Goal: Task Accomplishment & Management: Manage account settings

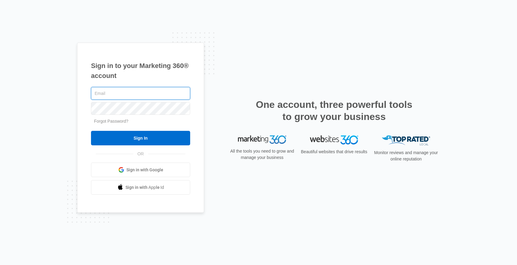
click at [152, 90] on input "text" at bounding box center [140, 93] width 99 height 13
type input "[EMAIL_ADDRESS][DOMAIN_NAME]"
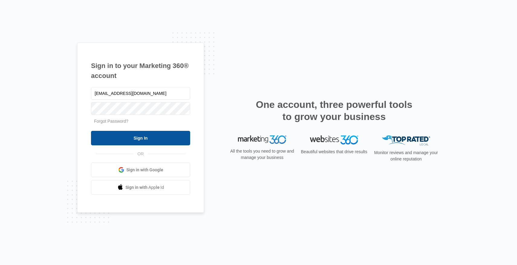
click at [164, 139] on input "Sign In" at bounding box center [140, 138] width 99 height 15
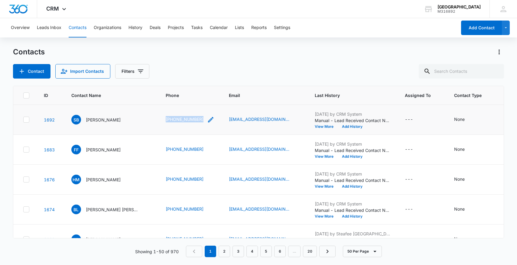
drag, startPoint x: 163, startPoint y: 121, endPoint x: 185, endPoint y: 122, distance: 21.8
click at [185, 122] on td "[PHONE_NUMBER]" at bounding box center [190, 120] width 63 height 30
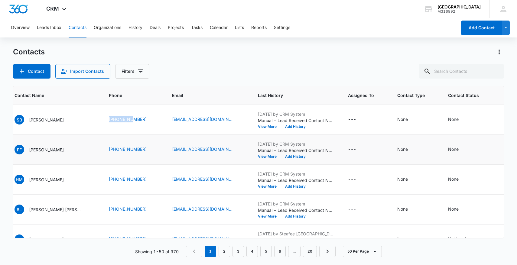
scroll to position [0, 50]
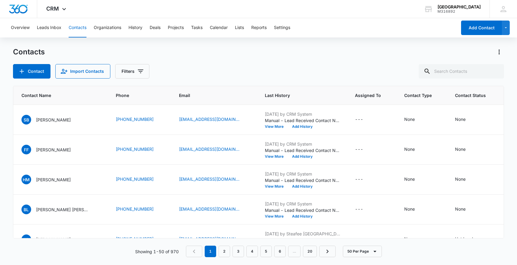
click at [191, 67] on div "Contact Import Contacts Filters" at bounding box center [259, 71] width 492 height 15
drag, startPoint x: 110, startPoint y: 119, endPoint x: 156, endPoint y: 119, distance: 46.3
click at [157, 119] on td "[PHONE_NUMBER]" at bounding box center [140, 120] width 63 height 30
copy div "(951) 483-0782"
click at [465, 122] on div "None" at bounding box center [465, 119] width 21 height 7
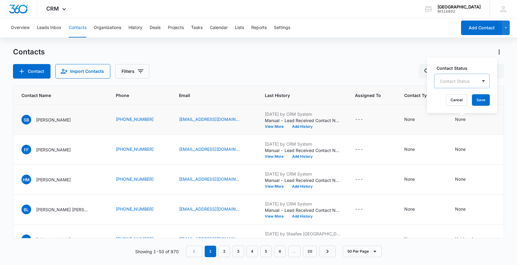
click at [453, 80] on div at bounding box center [455, 81] width 30 height 8
type input "hot"
click at [454, 106] on p "Hot Leads" at bounding box center [451, 105] width 18 height 13
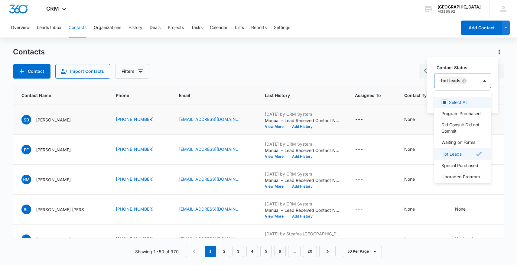
click at [474, 83] on div "Hot Leads" at bounding box center [457, 81] width 44 height 15
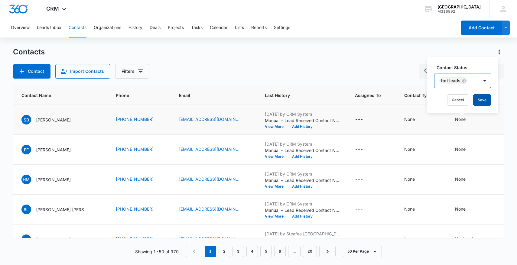
click at [485, 100] on button "Save" at bounding box center [482, 99] width 18 height 11
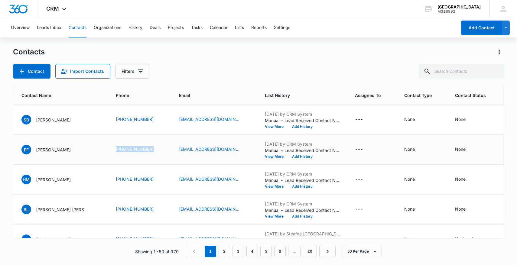
drag, startPoint x: 114, startPoint y: 152, endPoint x: 163, endPoint y: 153, distance: 49.0
click at [163, 153] on td "(559) 938-7696" at bounding box center [140, 150] width 63 height 30
copy link "(559) 938-7696"
drag, startPoint x: 113, startPoint y: 149, endPoint x: 155, endPoint y: 150, distance: 42.4
click at [155, 150] on td "(559) 938-7696" at bounding box center [140, 150] width 63 height 30
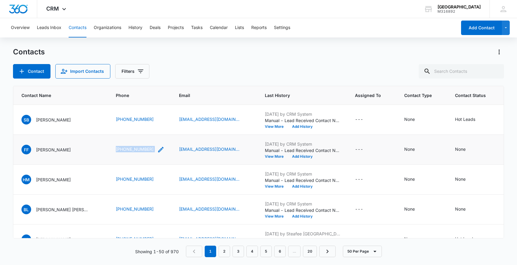
copy div "(559) 938-7696"
click at [470, 152] on icon "Contact Status - None - Select to Edit Field" at bounding box center [472, 149] width 5 height 5
click at [450, 111] on div at bounding box center [455, 111] width 30 height 8
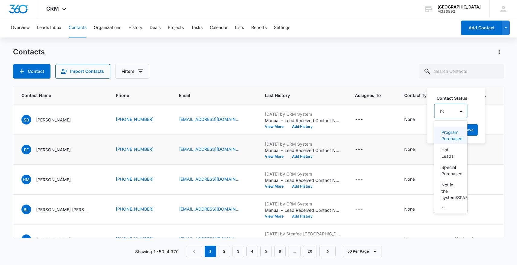
type input "hot"
click at [454, 136] on p "Hot Leads" at bounding box center [451, 135] width 18 height 13
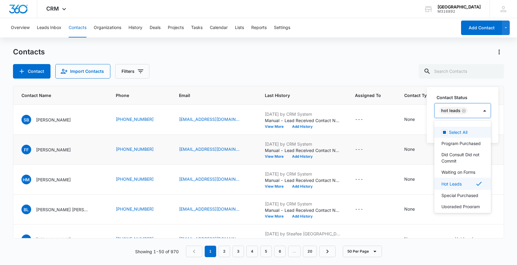
click at [475, 112] on div "Hot Leads" at bounding box center [457, 110] width 44 height 15
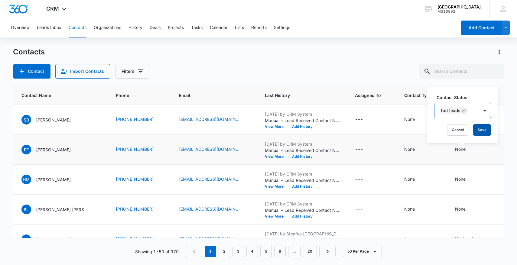
click at [482, 133] on button "Save" at bounding box center [482, 129] width 18 height 11
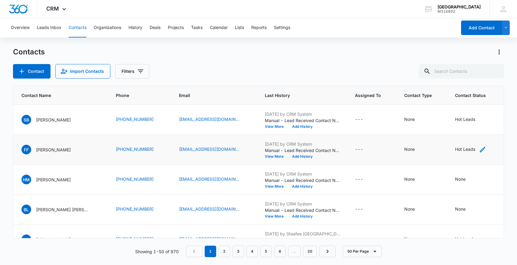
click at [479, 151] on icon "Contact Status - Hot Leads - Select to Edit Field" at bounding box center [482, 149] width 7 height 7
click at [474, 112] on input "text" at bounding box center [474, 111] width 1 height 6
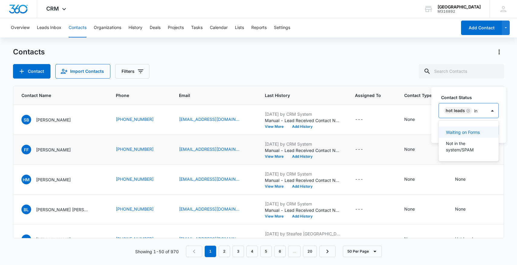
type input "i"
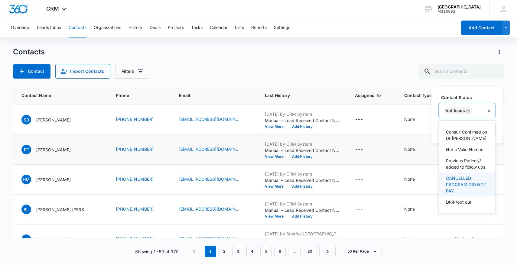
scroll to position [126, 0]
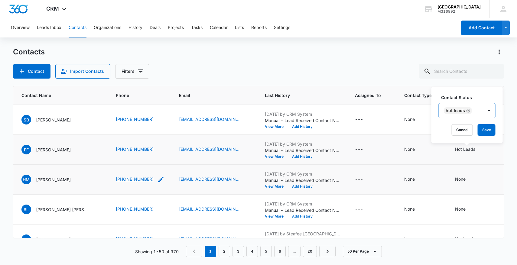
click at [147, 177] on link "(909) 772-1739" at bounding box center [135, 179] width 38 height 6
drag, startPoint x: 111, startPoint y: 179, endPoint x: 169, endPoint y: 179, distance: 58.7
click at [170, 179] on tr "1676 HM Heather Mortensen (909) 772-1739 Heathermortensen93@gmail.com Sep 6, 20…" at bounding box center [295, 180] width 665 height 30
copy div "(909) 772-1739"
click at [469, 180] on icon "Contact Status - None - Select to Edit Field" at bounding box center [472, 179] width 7 height 7
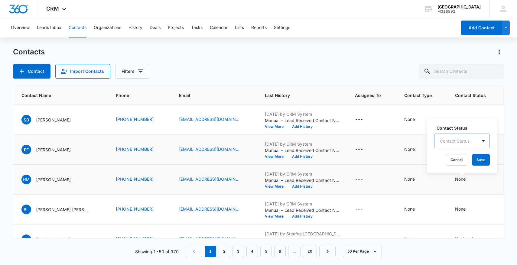
click at [460, 140] on div at bounding box center [455, 141] width 30 height 8
type input "hot"
click at [456, 164] on p "Hot Leads" at bounding box center [451, 165] width 18 height 13
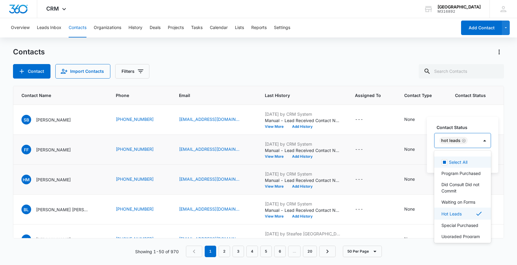
click at [470, 143] on input "text" at bounding box center [470, 141] width 1 height 6
click at [475, 144] on div "Hot Leads" at bounding box center [457, 140] width 44 height 15
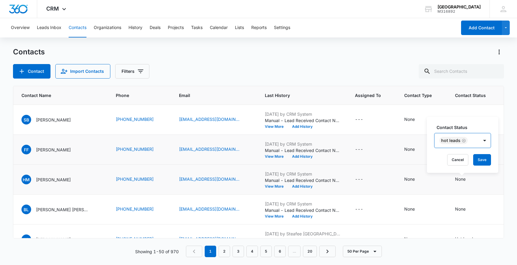
click at [492, 162] on div "Contact Status option Hot Leads, selected. Hot Leads Cancel Save" at bounding box center [462, 145] width 71 height 56
click at [484, 160] on button "Save" at bounding box center [482, 159] width 18 height 11
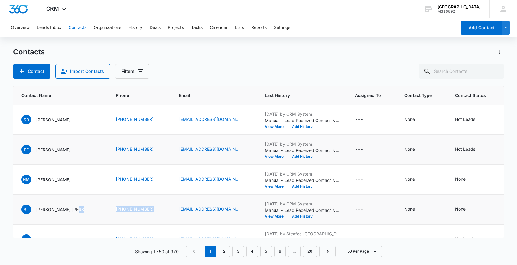
drag, startPoint x: 106, startPoint y: 213, endPoint x: 152, endPoint y: 214, distance: 46.3
click at [153, 214] on tr "1674 BL Brenda Lee Bryant (909) 884-1378 brendabryant515@gmail.com Sep 5, 2025 …" at bounding box center [295, 210] width 665 height 30
copy tr "(909) 884-1378"
click at [469, 213] on icon "Contact Status - None - Select to Edit Field" at bounding box center [472, 209] width 7 height 7
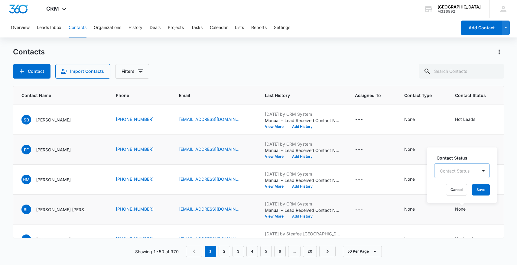
click at [463, 172] on div "Contact Status Contact Status Cancel Save" at bounding box center [462, 175] width 70 height 55
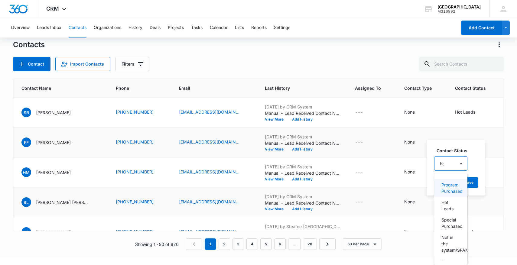
type input "hot"
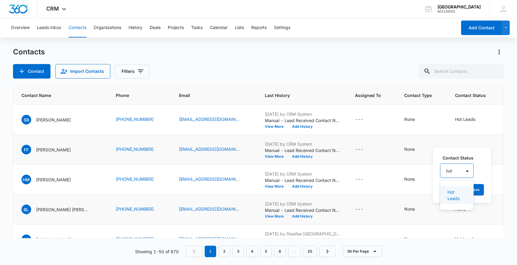
click at [467, 190] on div "Hot Leads" at bounding box center [457, 196] width 34 height 18
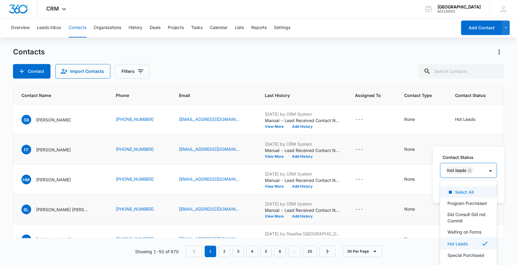
click at [480, 175] on div "Hot Leads" at bounding box center [463, 170] width 44 height 15
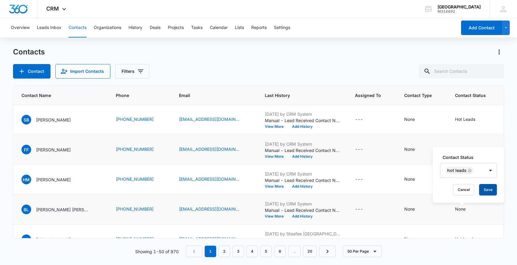
click at [487, 190] on button "Save" at bounding box center [488, 189] width 18 height 11
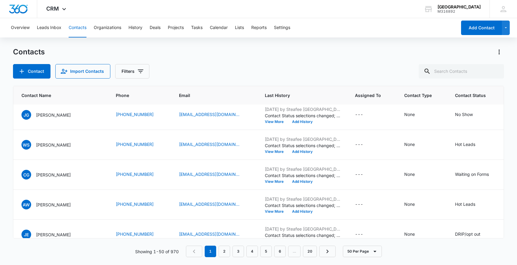
scroll to position [1323, 50]
